Goal: Check status: Check status

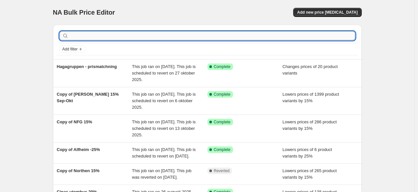
click at [169, 37] on input "text" at bounding box center [212, 35] width 285 height 9
type input "danform"
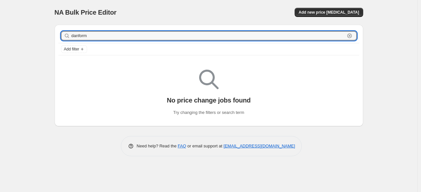
click at [169, 37] on input "danform" at bounding box center [207, 35] width 273 height 9
type input "[PERSON_NAME]"
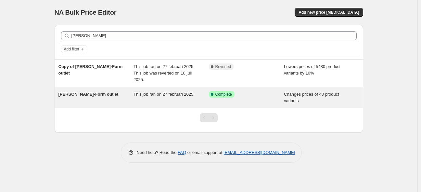
click at [249, 100] on div "Success Complete Complete" at bounding box center [246, 97] width 75 height 13
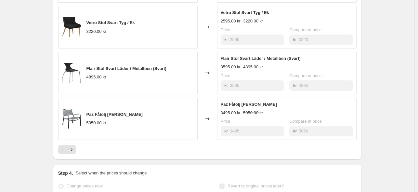
scroll to position [475, 0]
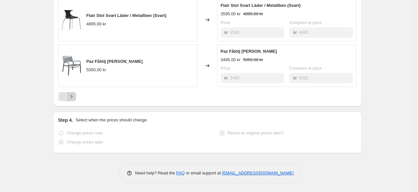
click at [74, 96] on icon "Next" at bounding box center [71, 96] width 6 height 6
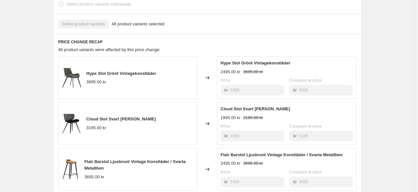
scroll to position [443, 0]
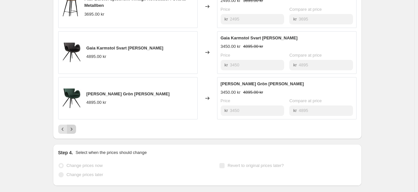
click at [75, 128] on icon "Next" at bounding box center [71, 129] width 6 height 6
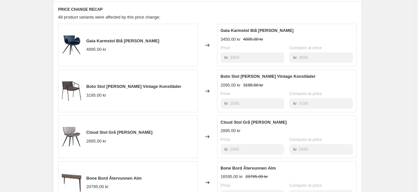
scroll to position [410, 0]
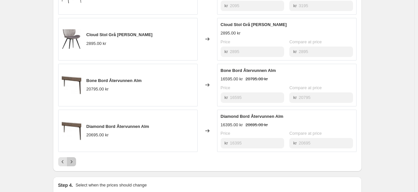
click at [75, 160] on icon "Next" at bounding box center [71, 161] width 6 height 6
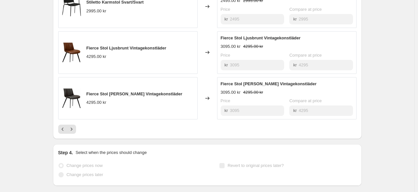
scroll to position [475, 0]
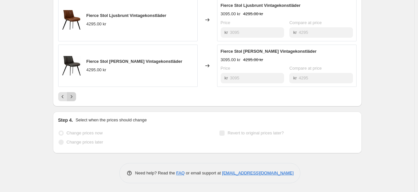
click at [72, 95] on icon "Next" at bounding box center [71, 96] width 6 height 6
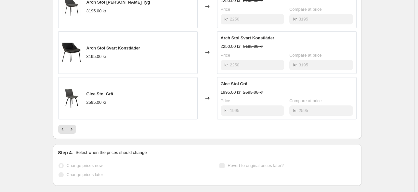
scroll to position [410, 0]
